Goal: Check status: Check status

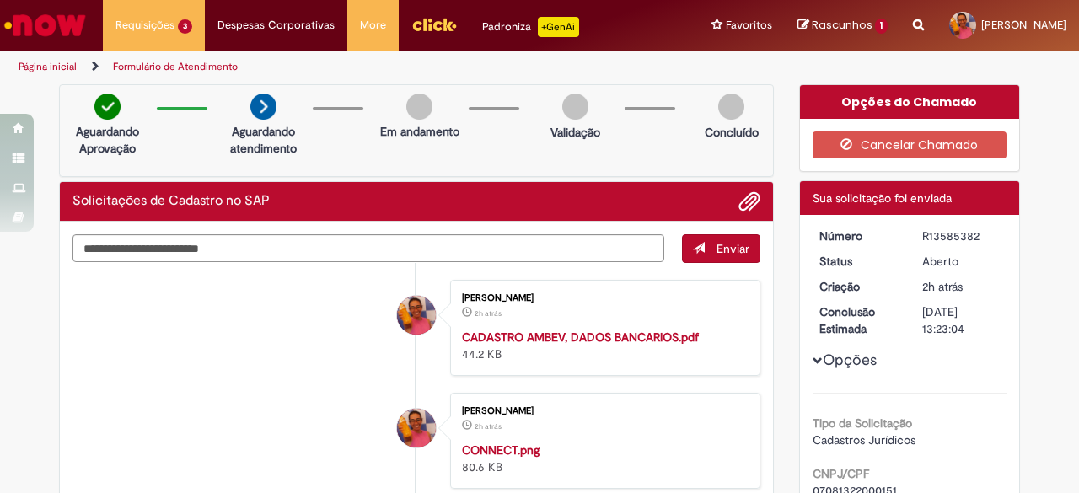
click at [58, 18] on img "Ir para a Homepage" at bounding box center [45, 25] width 87 height 34
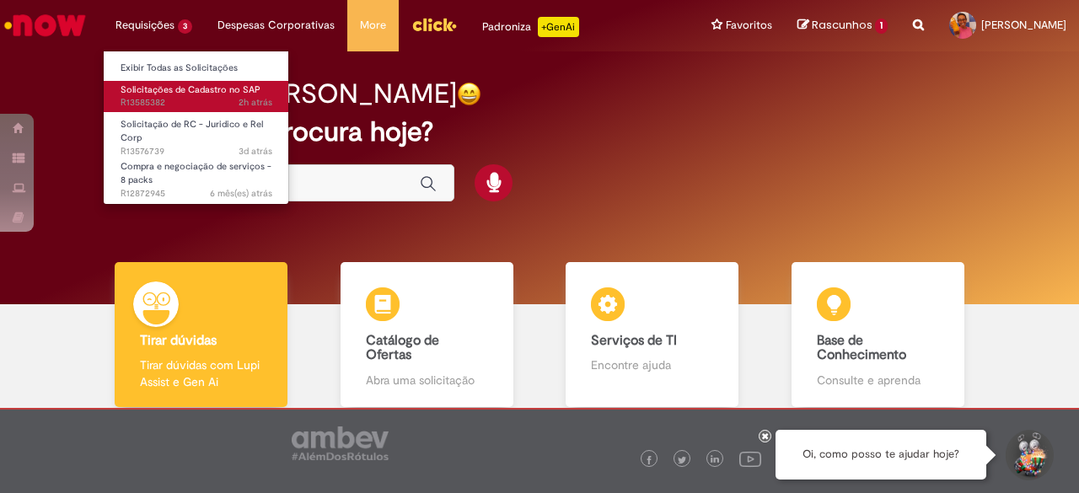
click at [165, 96] on span "2h atrás 2 horas atrás R13585382" at bounding box center [197, 102] width 152 height 13
click at [171, 94] on span "Solicitações de Cadastro no SAP" at bounding box center [191, 89] width 140 height 13
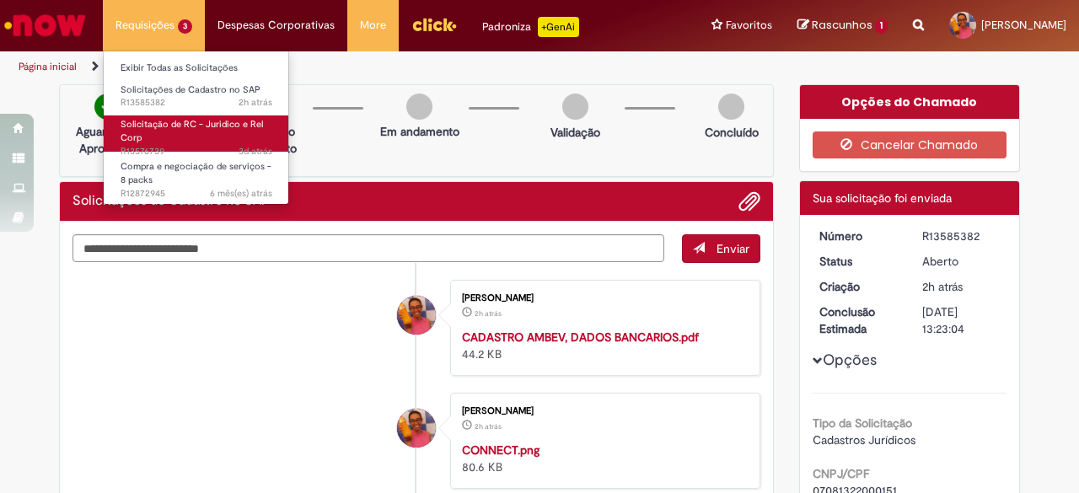
click at [167, 124] on span "Solicitação de RC - Juridico e Rel Corp" at bounding box center [192, 131] width 142 height 26
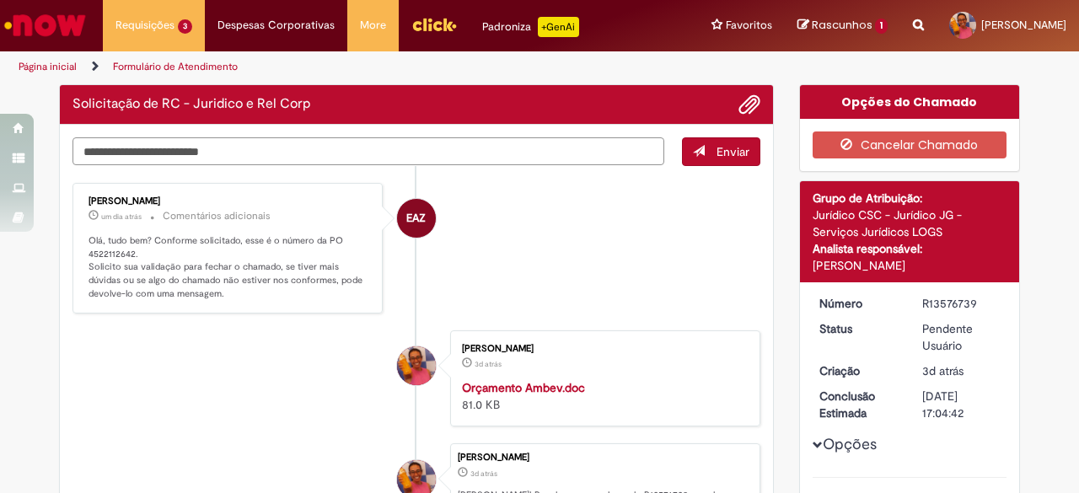
click at [452, 157] on textarea "Digite sua mensagem aqui..." at bounding box center [369, 151] width 592 height 28
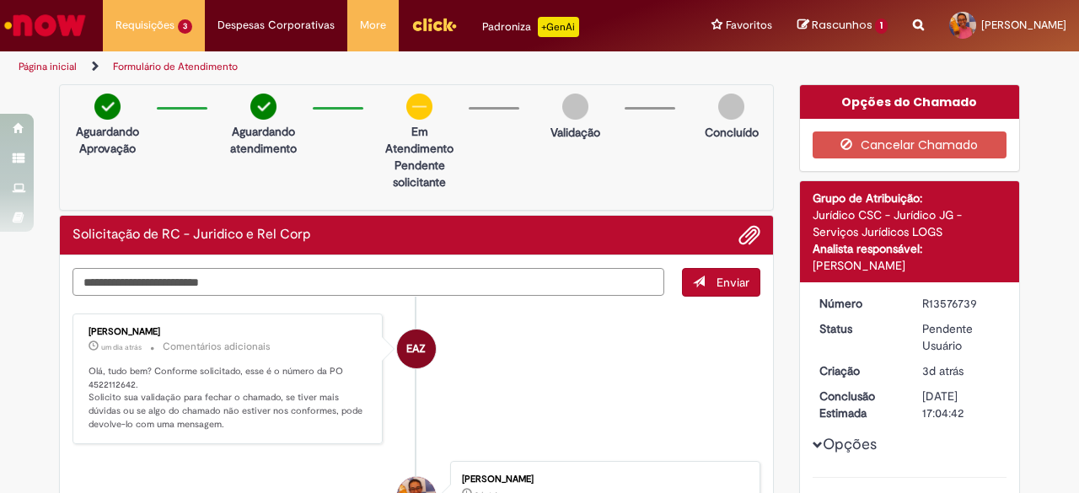
type textarea "*"
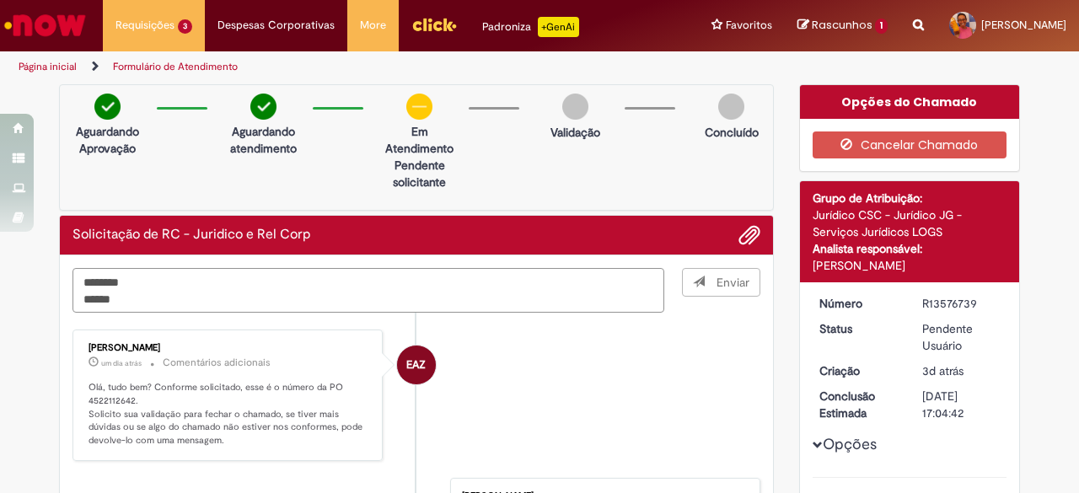
type textarea "******** *******"
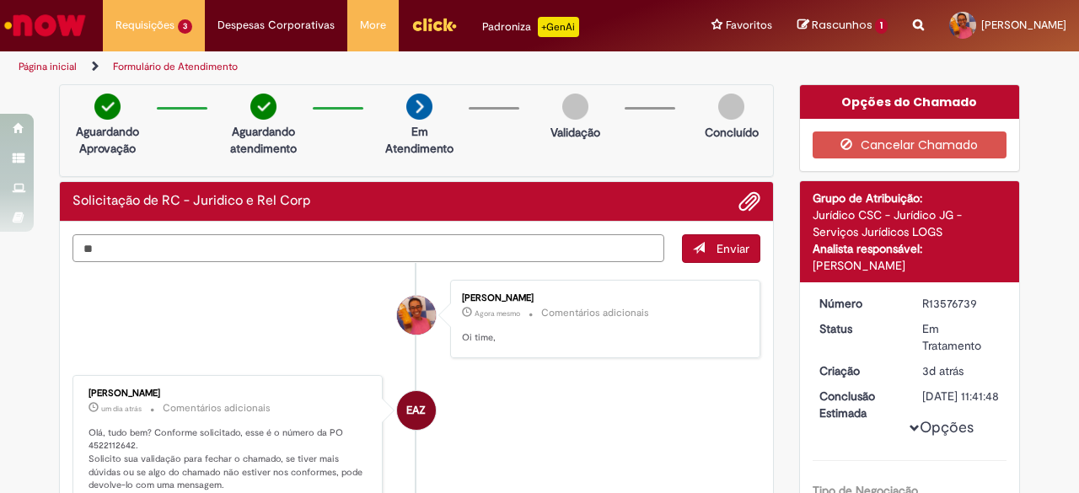
type textarea "*"
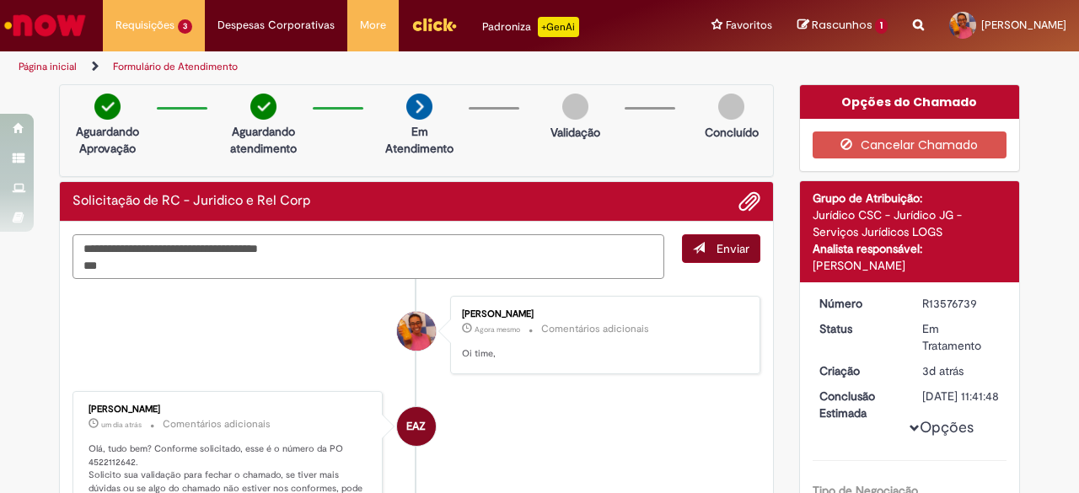
type textarea "**********"
click at [717, 243] on span "Enviar" at bounding box center [733, 248] width 33 height 15
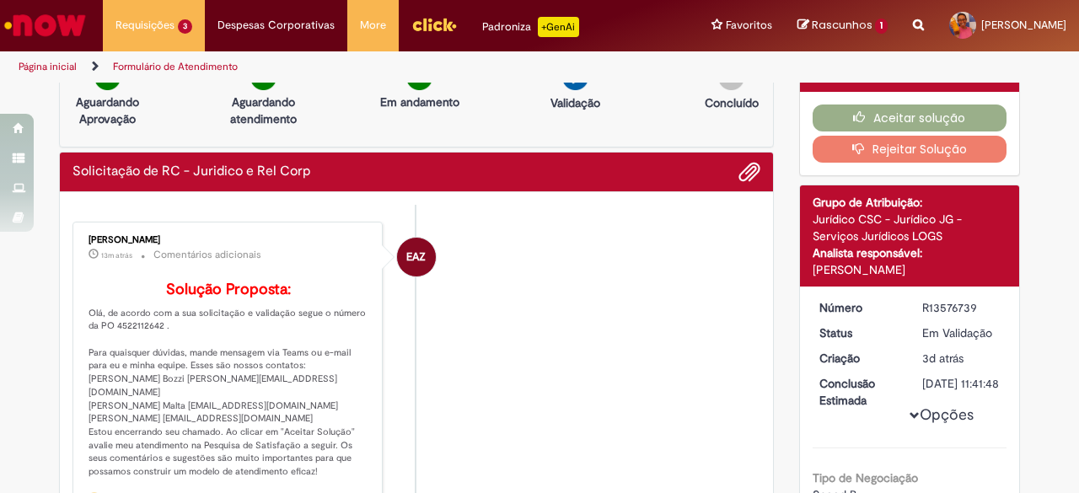
scroll to position [24, 0]
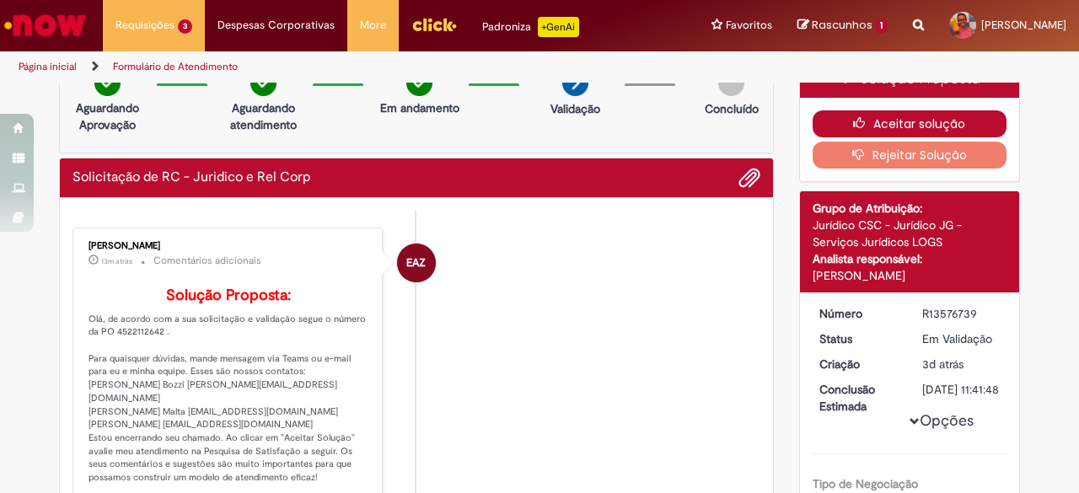
click at [943, 114] on button "Aceitar solução" at bounding box center [910, 123] width 195 height 27
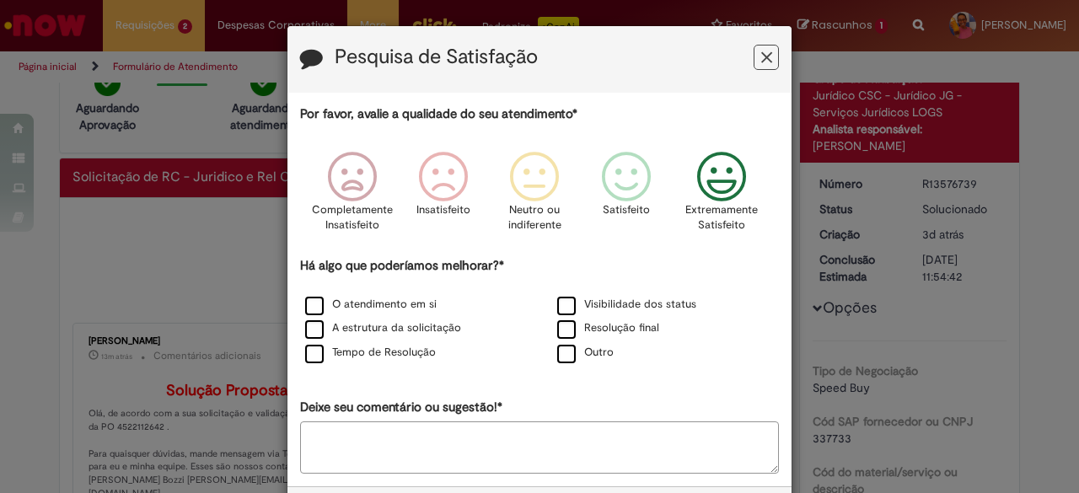
click at [728, 158] on icon "Feedback" at bounding box center [722, 177] width 63 height 51
click at [305, 299] on label "O atendimento em si" at bounding box center [371, 305] width 132 height 16
click at [309, 326] on label "A estrutura da solicitação" at bounding box center [383, 328] width 156 height 16
click at [309, 346] on label "Tempo de Resolução" at bounding box center [370, 353] width 131 height 16
click at [562, 299] on label "Visibilidade dos status" at bounding box center [626, 305] width 139 height 16
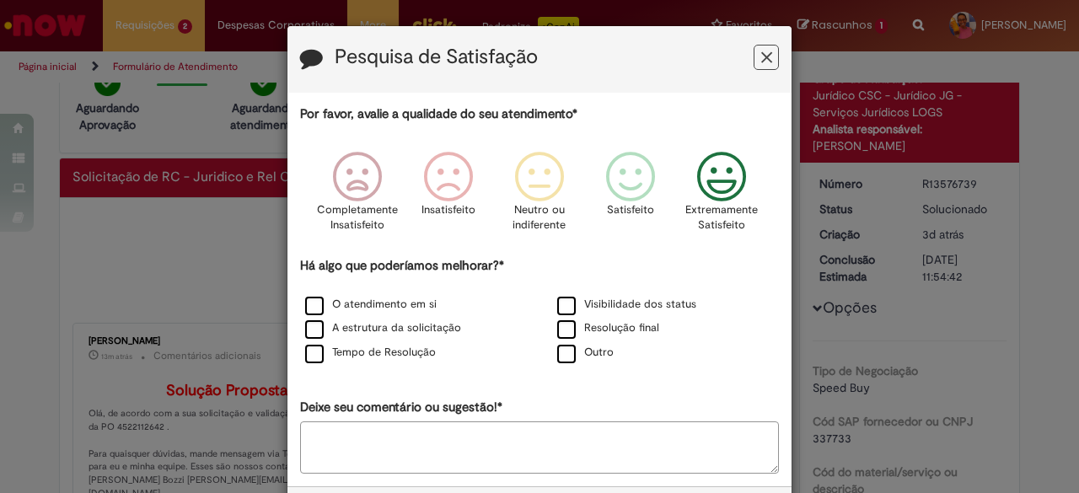
click at [553, 341] on div "Outro" at bounding box center [666, 353] width 252 height 24
click at [559, 335] on label "Resolução final" at bounding box center [608, 328] width 102 height 16
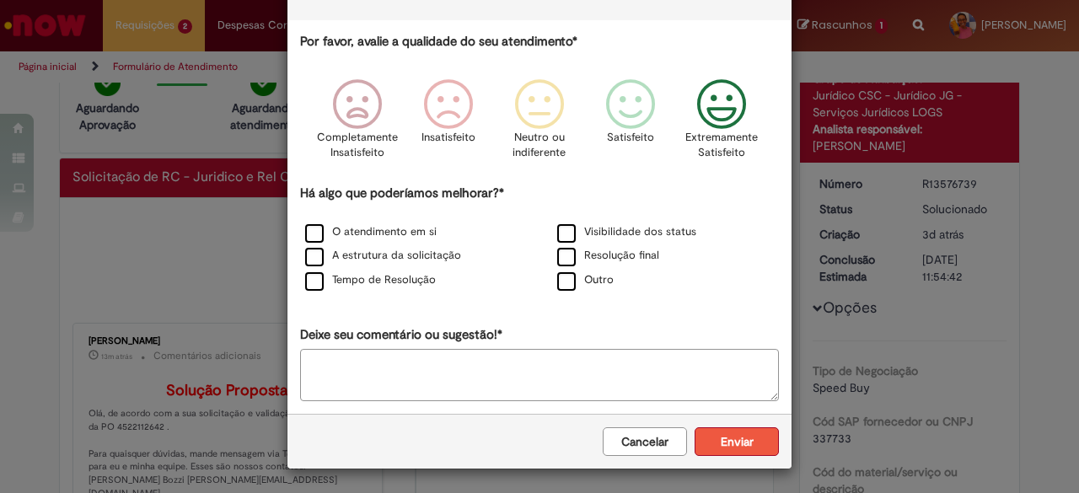
scroll to position [72, 0]
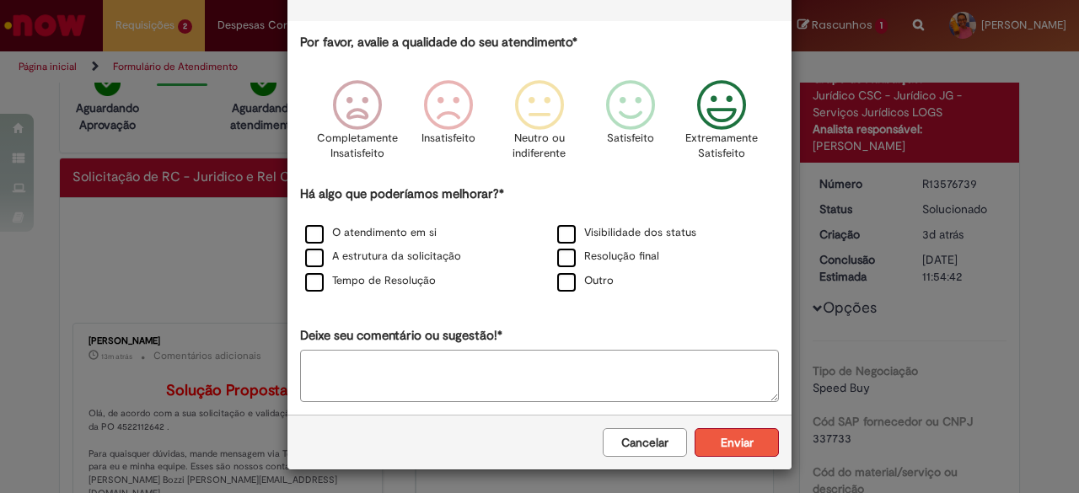
click at [720, 448] on button "Enviar" at bounding box center [737, 442] width 84 height 29
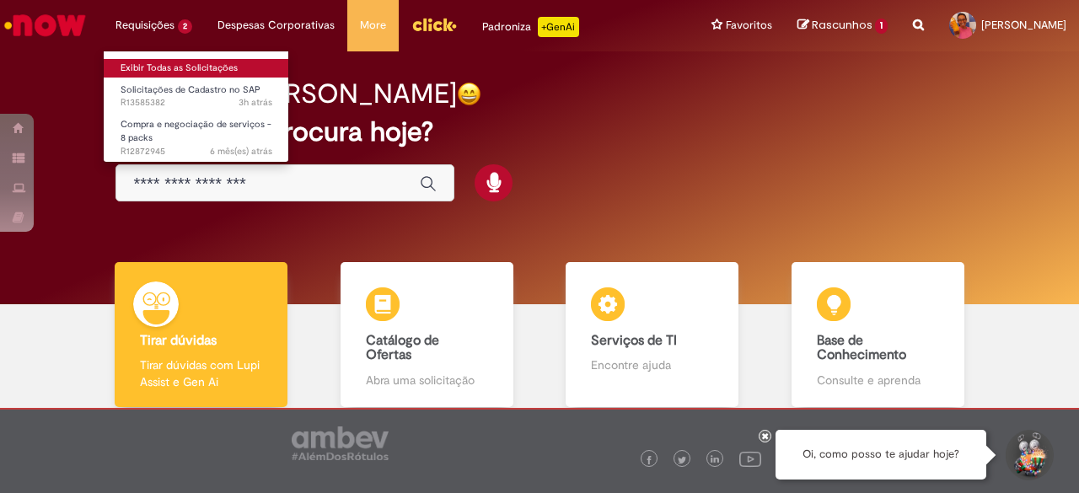
click at [152, 67] on link "Exibir Todas as Solicitações" at bounding box center [196, 68] width 185 height 19
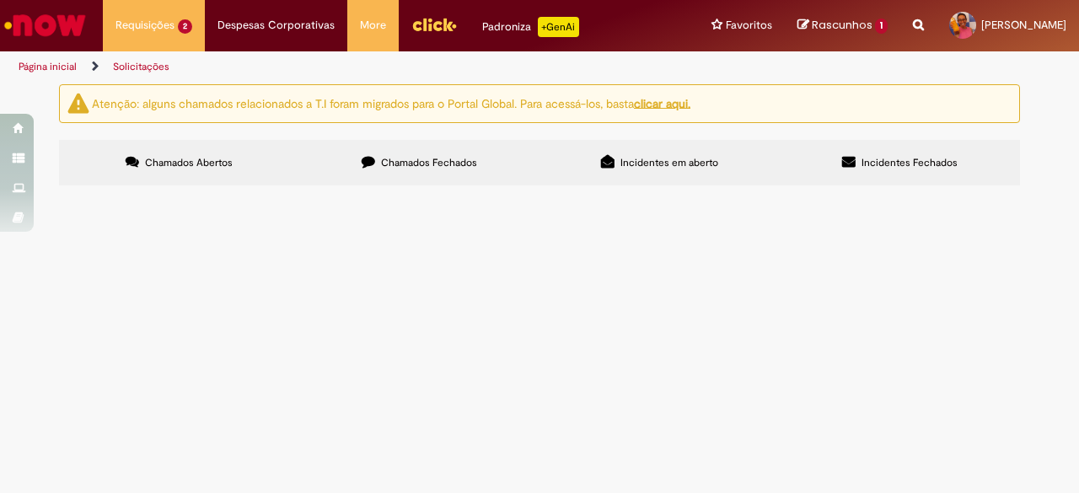
click at [486, 153] on label "Chamados Fechados" at bounding box center [419, 163] width 240 height 46
click at [0, 0] on input "Pesquisar" at bounding box center [0, 0] width 0 height 0
type input "**"
type input "*"
type input "*********"
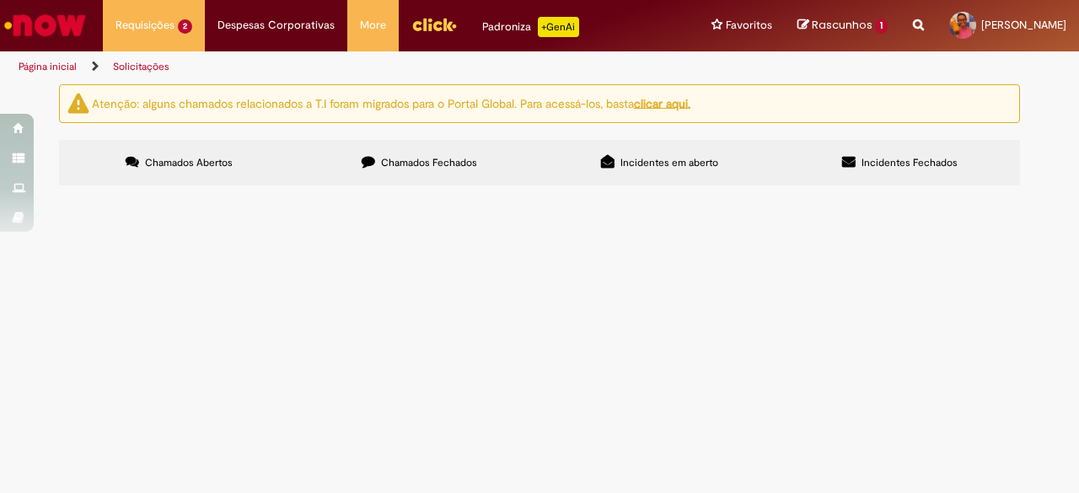
click at [0, 0] on button "Pesquisar" at bounding box center [0, 0] width 0 height 0
click at [0, 0] on span "Solicitação de numerário" at bounding box center [0, 0] width 0 height 0
click at [0, 0] on span "R12754492" at bounding box center [0, 0] width 0 height 0
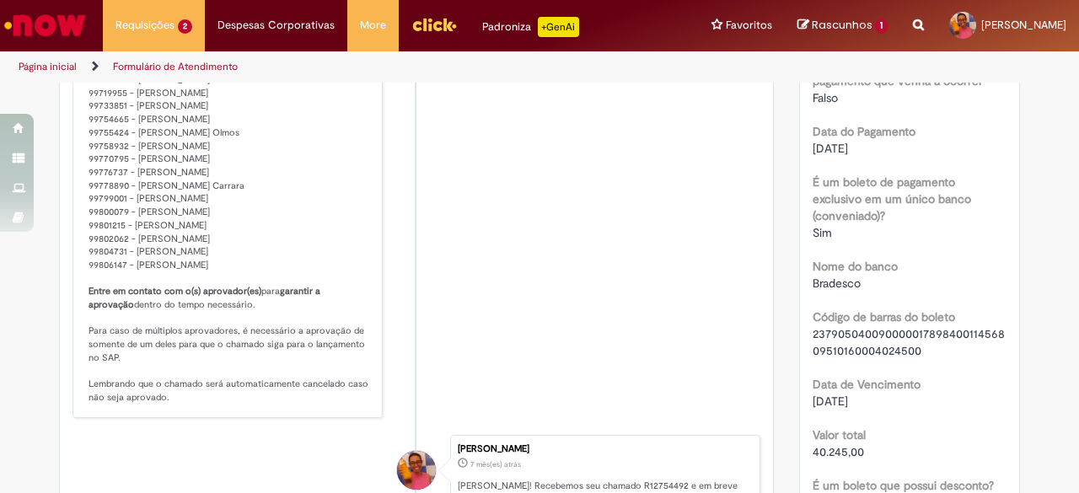
scroll to position [1614, 0]
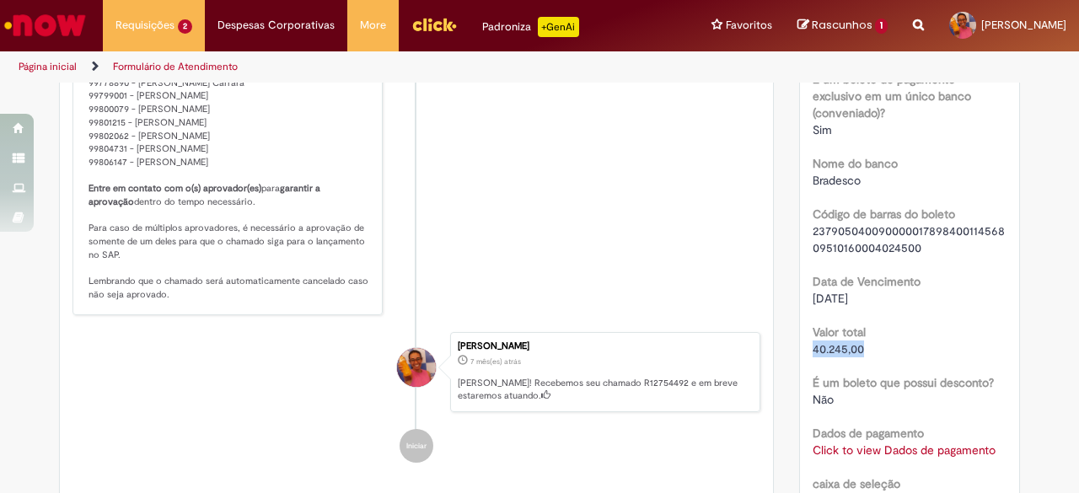
drag, startPoint x: 802, startPoint y: 334, endPoint x: 863, endPoint y: 337, distance: 61.6
copy span "40.245,00"
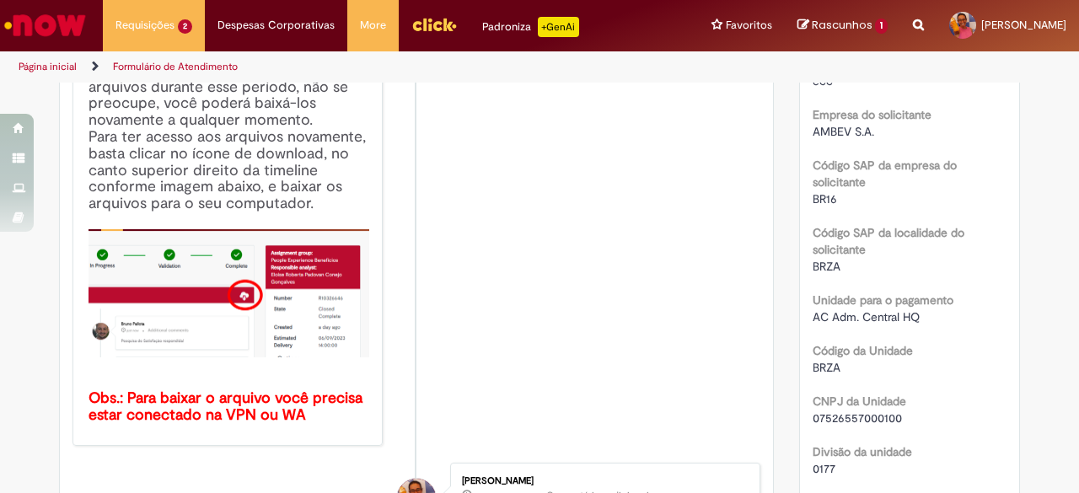
scroll to position [0, 0]
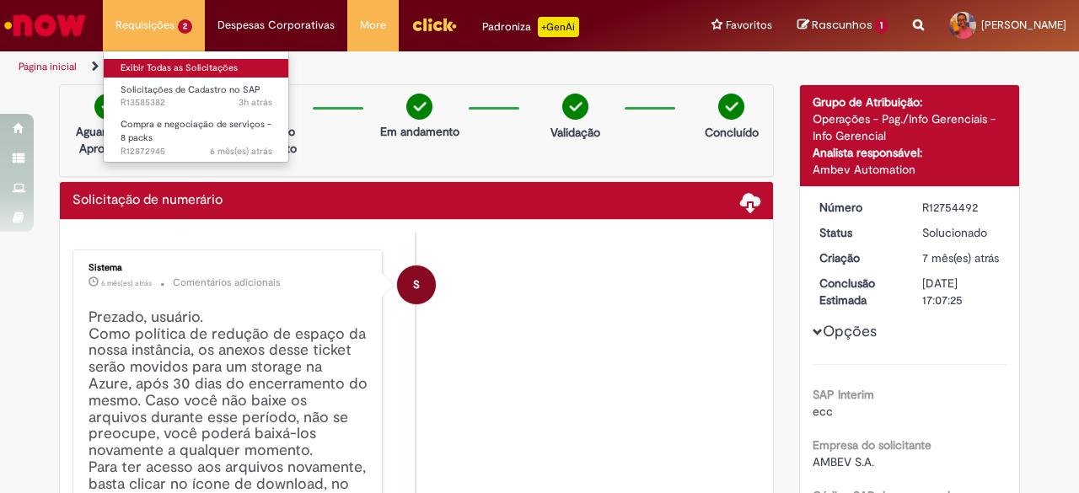
click at [160, 60] on link "Exibir Todas as Solicitações" at bounding box center [196, 68] width 185 height 19
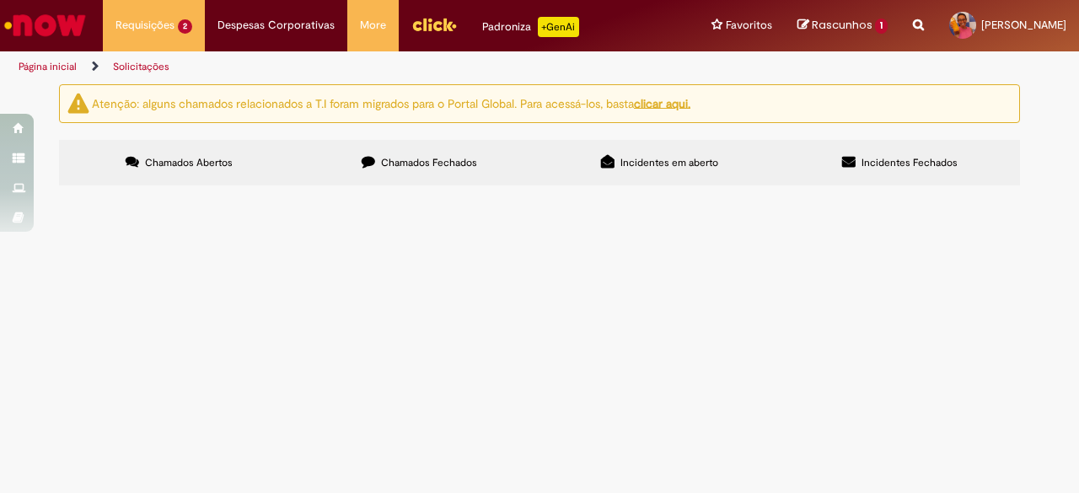
drag, startPoint x: 403, startPoint y: 159, endPoint x: 414, endPoint y: 154, distance: 12.1
click at [403, 159] on span "Chamados Fechados" at bounding box center [429, 162] width 96 height 13
click at [0, 0] on input "Pesquisar" at bounding box center [0, 0] width 0 height 0
type input "**"
type input "*******"
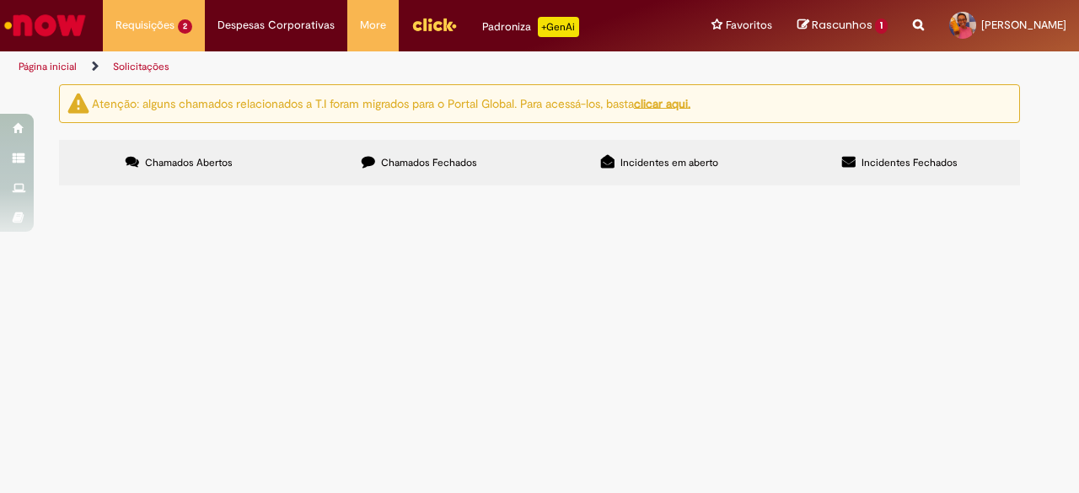
click at [0, 0] on button "Pesquisar" at bounding box center [0, 0] width 0 height 0
click at [0, 0] on input "Pesquisar" at bounding box center [0, 0] width 0 height 0
type input "*********"
click at [0, 0] on button "Pesquisar" at bounding box center [0, 0] width 0 height 0
click at [881, 158] on span "Incidentes Fechados" at bounding box center [910, 162] width 96 height 13
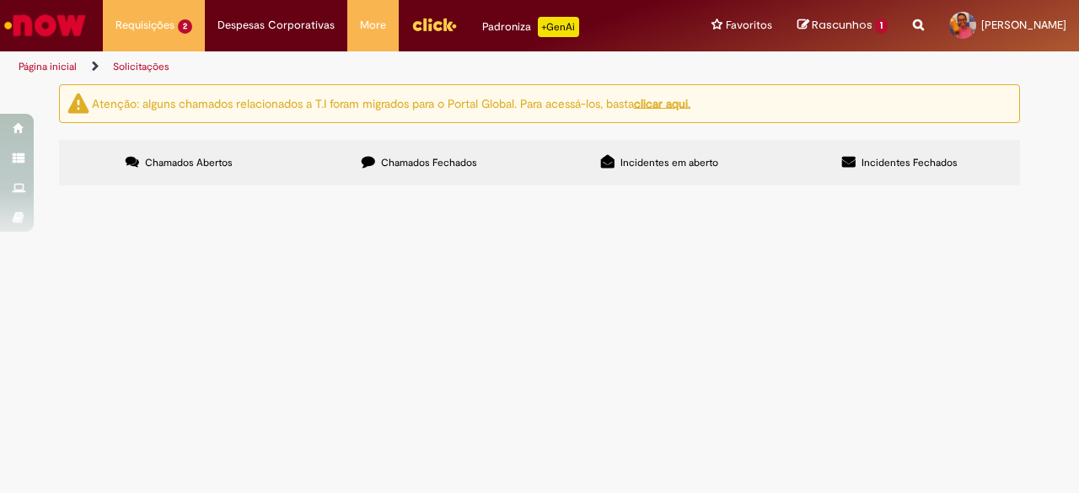
click at [449, 149] on label "Chamados Fechados" at bounding box center [419, 163] width 240 height 46
click at [0, 0] on input "Pesquisar" at bounding box center [0, 0] width 0 height 0
type input "****"
click at [0, 0] on button "Pesquisar" at bounding box center [0, 0] width 0 height 0
click at [0, 0] on button at bounding box center [0, 0] width 0 height 0
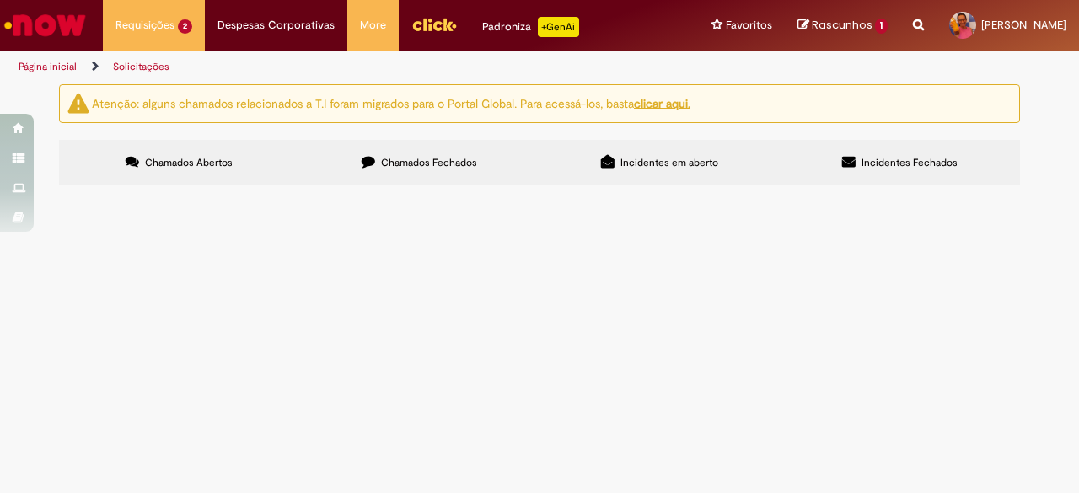
click at [0, 0] on button at bounding box center [0, 0] width 0 height 0
click at [402, 162] on span "Chamados Fechados" at bounding box center [429, 162] width 96 height 13
click at [0, 0] on input "Pesquisar" at bounding box center [0, 0] width 0 height 0
type input "*********"
click at [0, 0] on button "Pesquisar" at bounding box center [0, 0] width 0 height 0
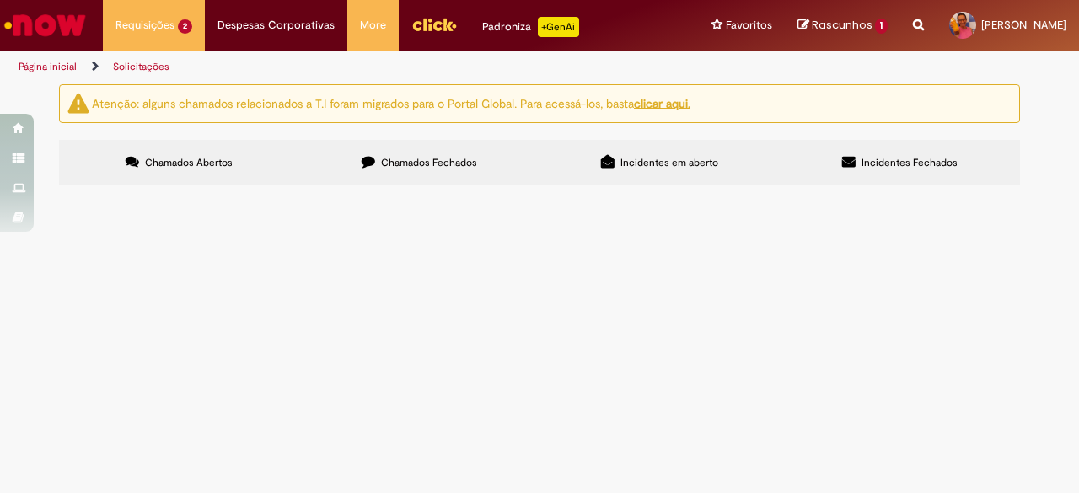
click at [0, 0] on button "Pesquisar" at bounding box center [0, 0] width 0 height 0
